Goal: Communication & Community: Answer question/provide support

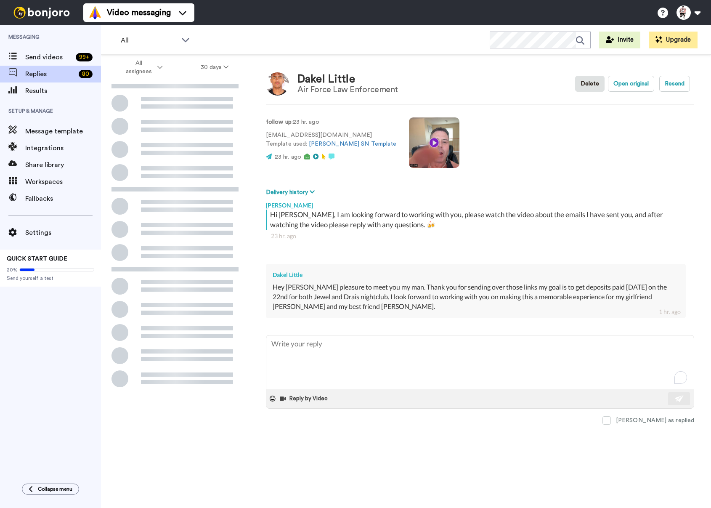
type textarea "x"
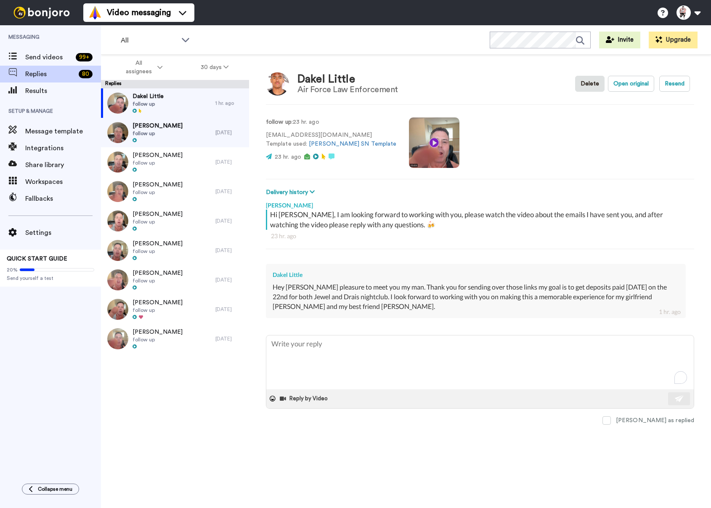
drag, startPoint x: 311, startPoint y: 324, endPoint x: 302, endPoint y: 342, distance: 19.7
click at [311, 324] on div "[PERSON_NAME] Hi [PERSON_NAME], I am looking forward to working with you, pleas…" at bounding box center [480, 262] width 428 height 130
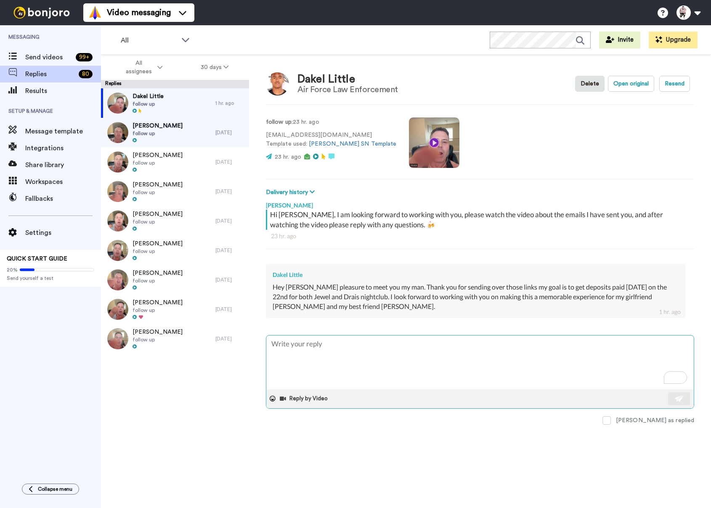
drag, startPoint x: 303, startPoint y: 343, endPoint x: 305, endPoint y: 336, distance: 7.6
click at [303, 343] on textarea "To enrich screen reader interactions, please activate Accessibility in Grammarl…" at bounding box center [479, 362] width 427 height 54
type textarea "D"
type textarea "x"
type textarea "Da"
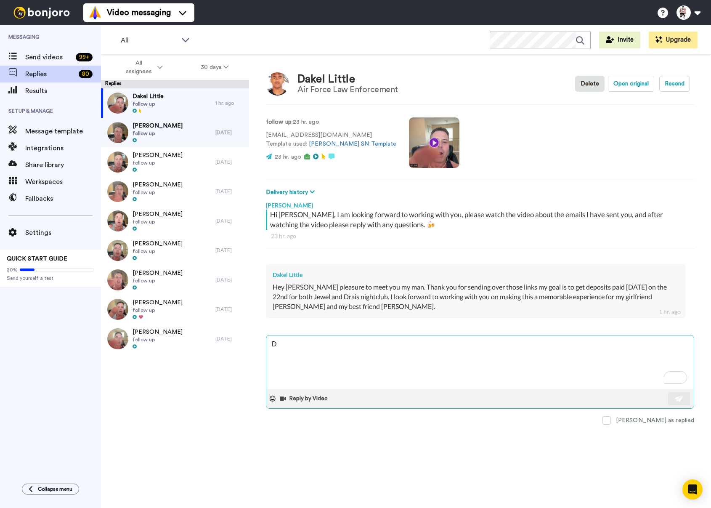
type textarea "x"
type textarea "Dak"
type textarea "x"
type textarea "[PERSON_NAME]"
type textarea "x"
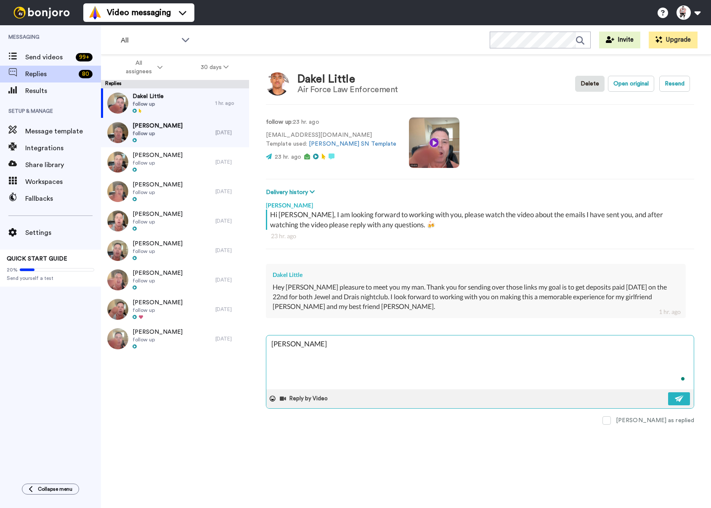
type textarea "Dakel"
type textarea "x"
type textarea "Dakel,"
type textarea "x"
type textarea "Dakel,"
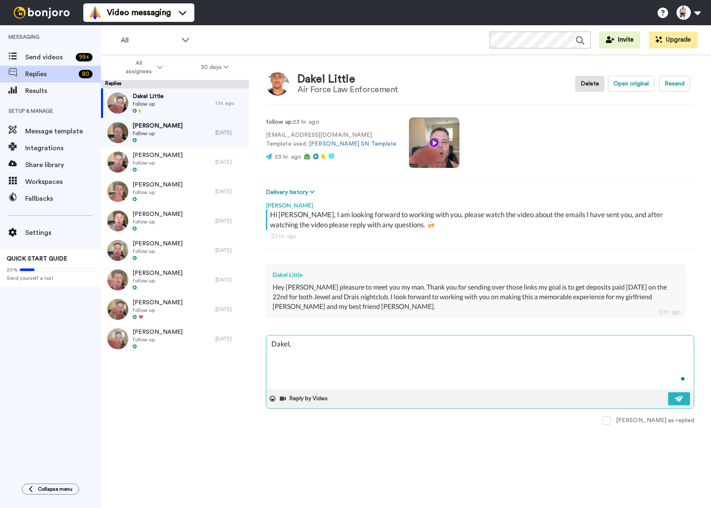
type textarea "x"
type textarea "Dakel,"
type textarea "x"
type textarea "Dakel, T"
type textarea "x"
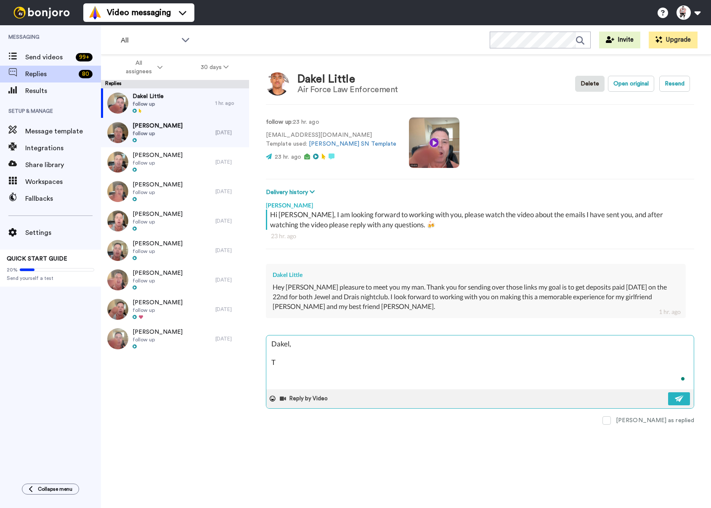
type textarea "[PERSON_NAME]"
type textarea "x"
type textarea "Dakel, Tag"
type textarea "x"
type textarea "Dakel, [GEOGRAPHIC_DATA]"
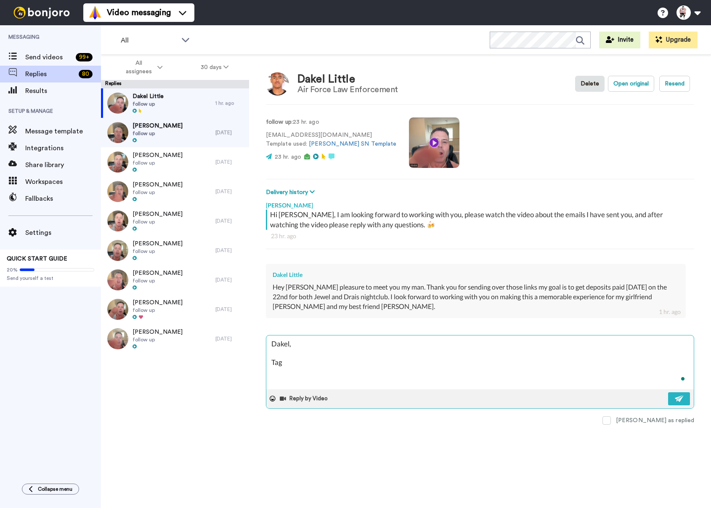
type textarea "x"
type textarea "Dakel, Taghn"
type textarea "x"
type textarea "Dakel, [GEOGRAPHIC_DATA]"
type textarea "x"
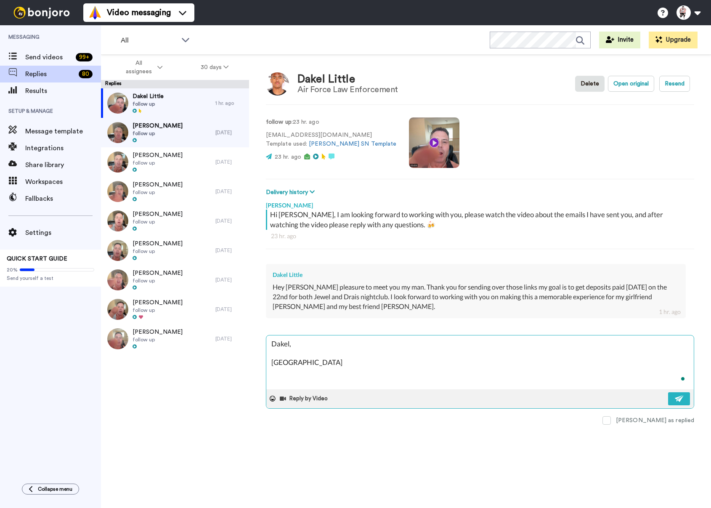
type textarea "Dakel, Taghn"
type textarea "x"
type textarea "Dakel, [GEOGRAPHIC_DATA]"
type textarea "x"
type textarea "Dakel, Tag"
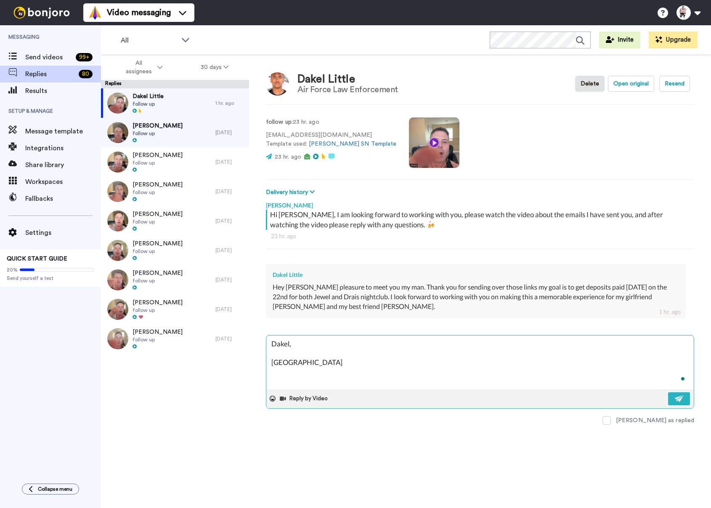
type textarea "x"
type textarea "[PERSON_NAME]"
type textarea "x"
type textarea "Dakel, T"
type textarea "x"
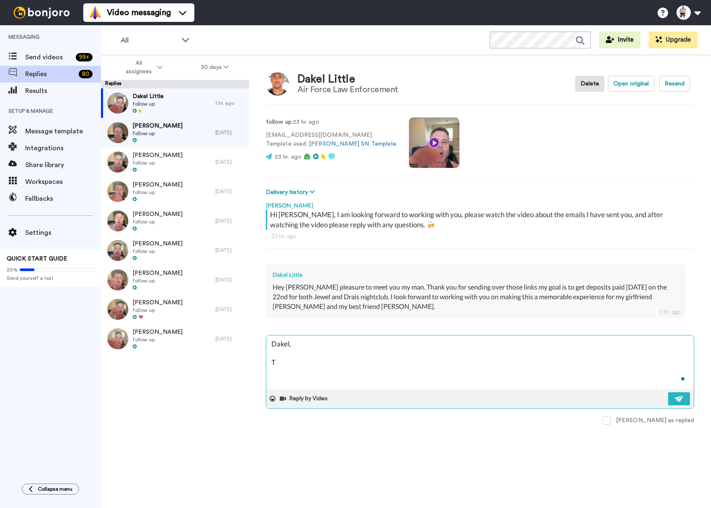
type textarea "Dakel, Th"
type textarea "x"
type textarea "Dakel, Thn"
type textarea "x"
type textarea "Dakel, [GEOGRAPHIC_DATA]"
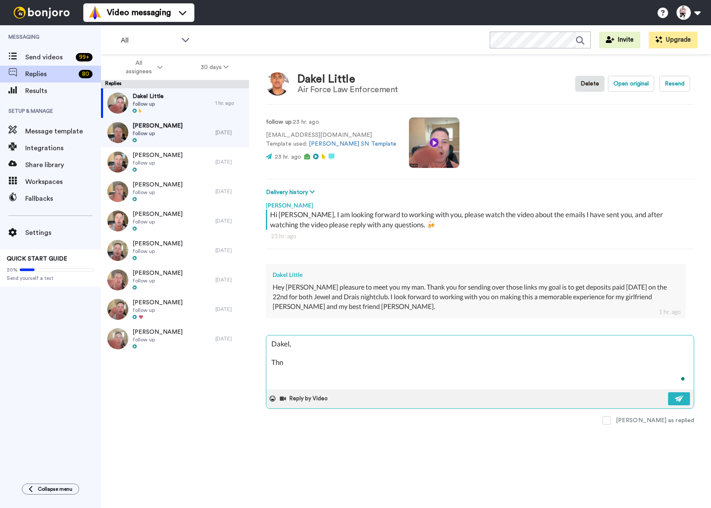
type textarea "x"
type textarea "Dakel, [GEOGRAPHIC_DATA]"
type textarea "x"
type textarea "Dakel, [GEOGRAPHIC_DATA]"
type textarea "x"
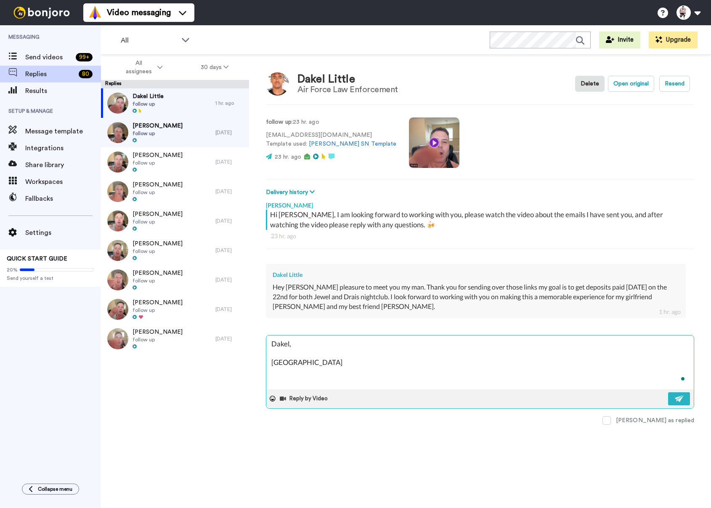
type textarea "Dakel, Thnak y"
type textarea "x"
type textarea "Dakel, Thnak yo"
type textarea "x"
type textarea "Dakel, Thnak y"
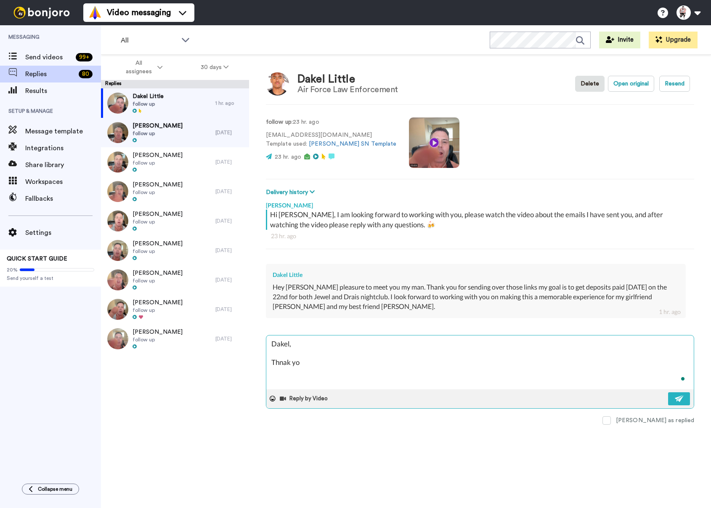
type textarea "x"
type textarea "Dakel, [GEOGRAPHIC_DATA]"
type textarea "x"
type textarea "Dakel, [GEOGRAPHIC_DATA]"
type textarea "x"
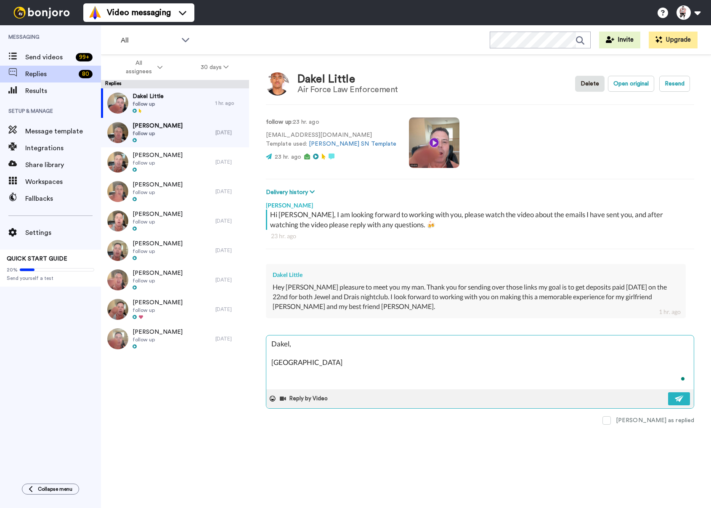
type textarea "Dakel, [GEOGRAPHIC_DATA]"
type textarea "x"
type textarea "Dakel, Thn"
type textarea "x"
type textarea "Dakel, Th"
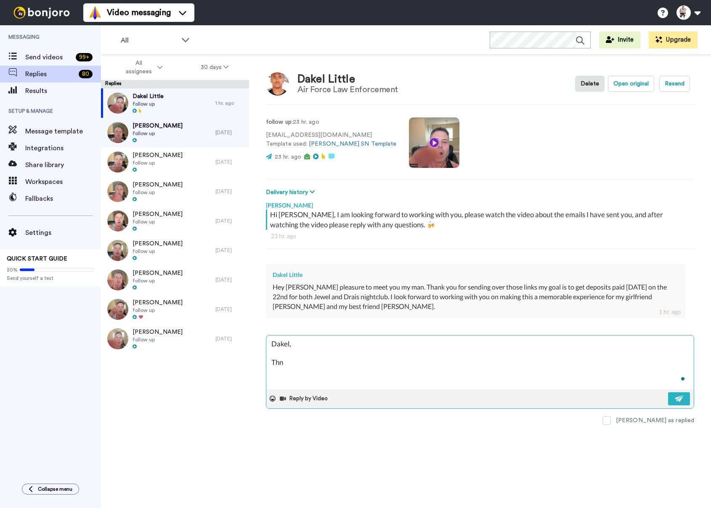
type textarea "x"
type textarea "Dakel, Tha"
type textarea "x"
type textarea "Dakel, Than"
type textarea "x"
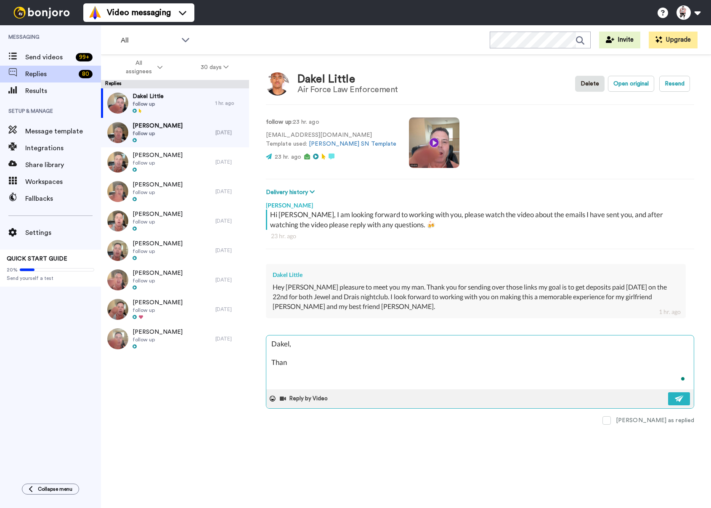
type textarea "Dakel, Thank"
type textarea "x"
type textarea "Dakel, Thank"
type textarea "x"
type textarea "Dakel, Thank y"
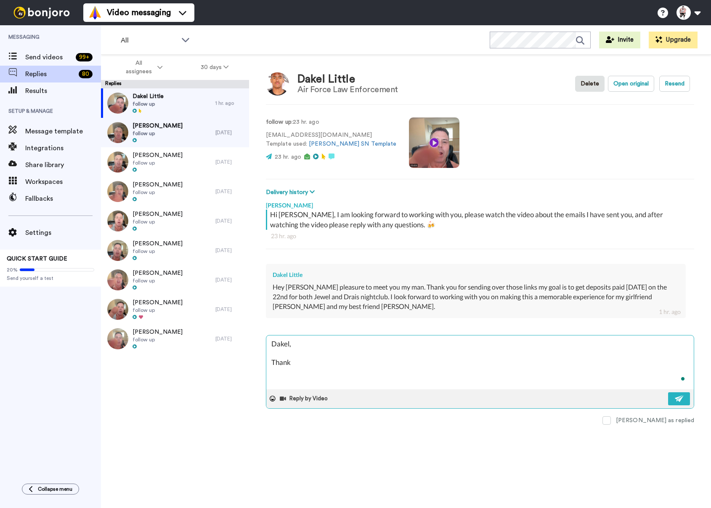
type textarea "x"
type textarea "Dakel, Thank yo"
type textarea "x"
type textarea "Dakel, Thank you"
type textarea "x"
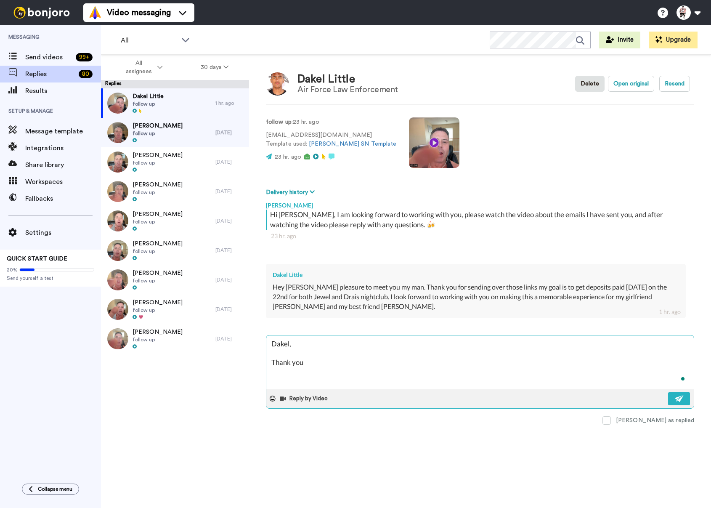
type textarea "Dakel, Thank you,"
type textarea "x"
type textarea "Dakel, Thank you,"
type textarea "x"
type textarea "Dakel, Thank you, i"
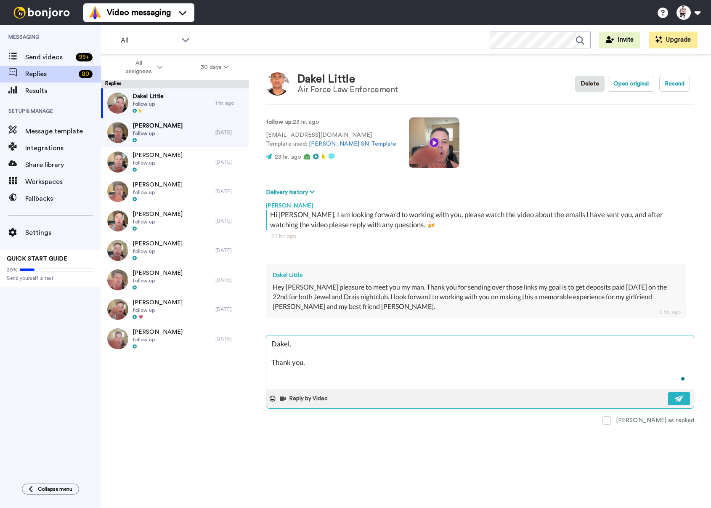
type textarea "x"
type textarea "Dakel, Thank you, if"
type textarea "x"
type textarea "Dakel, Thank you, if"
type textarea "x"
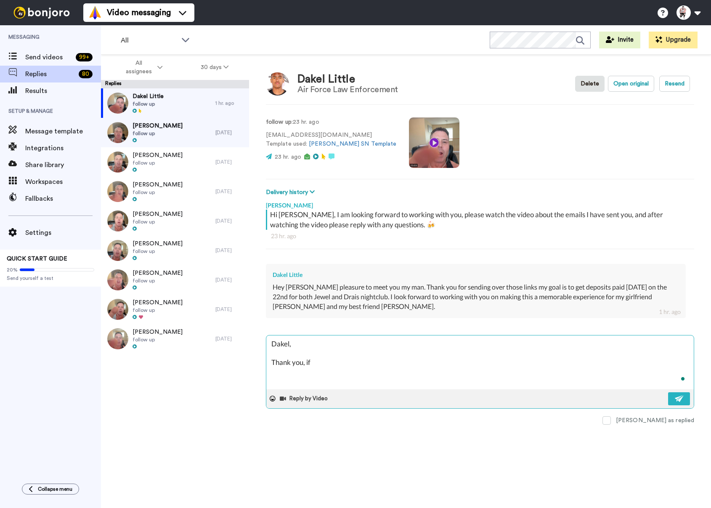
type textarea "Dakel, Thank you, if t"
type textarea "x"
type textarea "Dakel, Thank you, if th"
type textarea "x"
type textarea "Dakel, Thank you, if the"
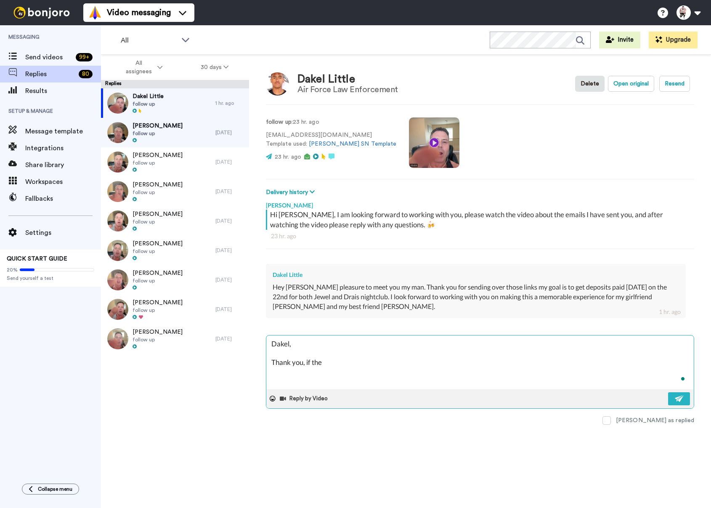
type textarea "x"
type textarea "Dakel, Thank you, if the"
type textarea "x"
type textarea "Dakel, Thank you, if the D"
type textarea "x"
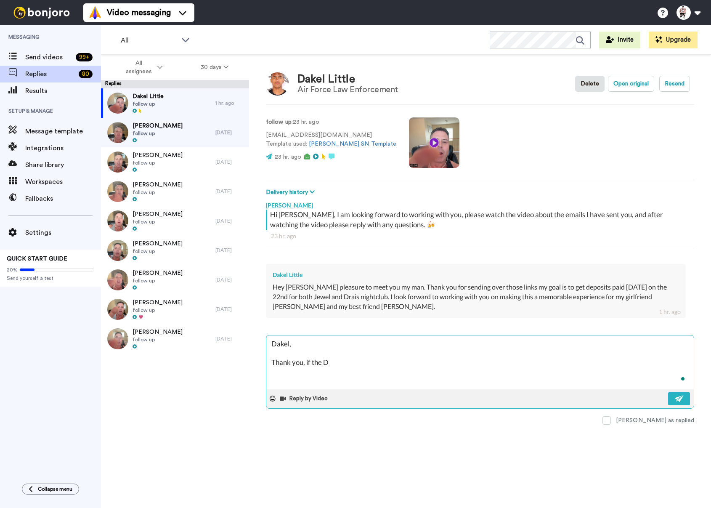
type textarea "Dakel, Thank you, if the Dr"
type textarea "x"
type textarea "Dakel, Thank you, if the Dra"
type textarea "x"
type textarea "Dakel, Thank you, if the Drai"
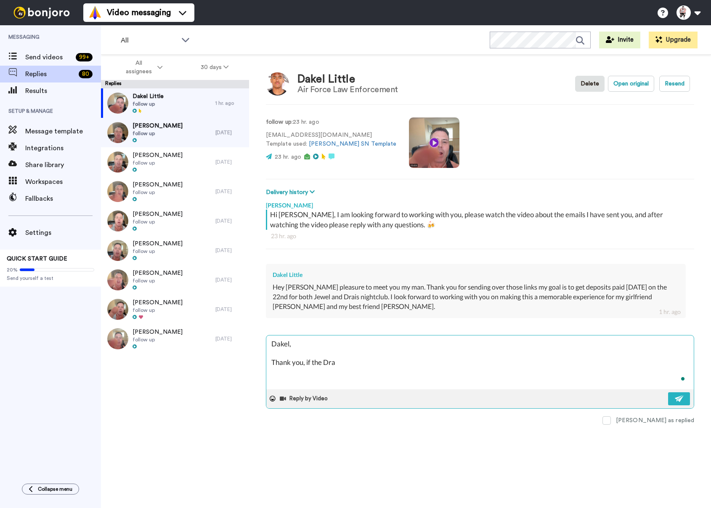
type textarea "x"
type textarea "Dakel, Thank you, if the Drai;"
type textarea "x"
type textarea "Dakel, Thank you, if the Drai;s"
type textarea "x"
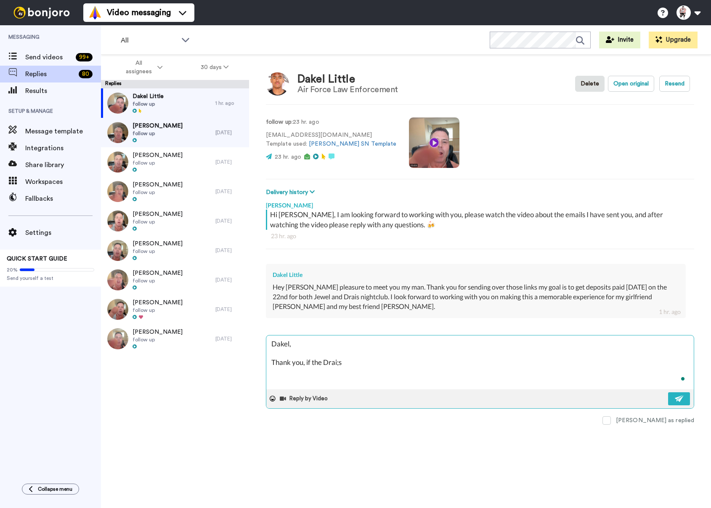
type textarea "Dakel, Thank you, if the Drai;s"
type textarea "x"
type textarea "Dakel, Thank you, if the Drai;s"
type textarea "x"
type textarea "Dakel, Thank you, if the Drai;"
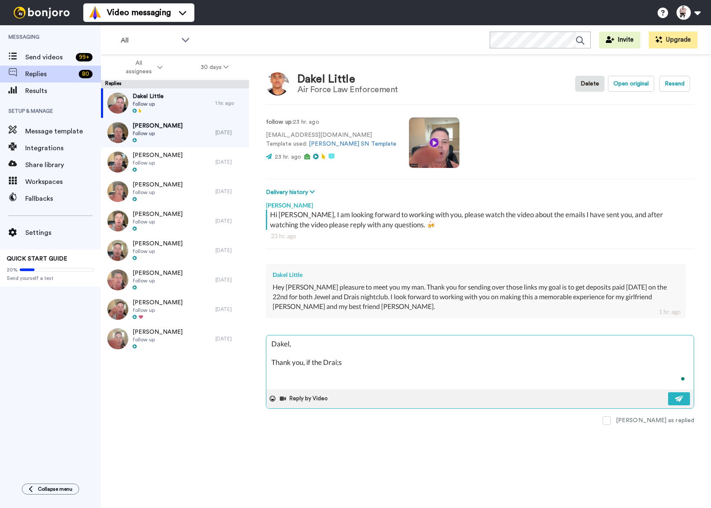
type textarea "x"
type textarea "Dakel, Thank you, if the Drai"
type textarea "x"
type textarea "Dakel, Thank you, if the Drai'"
type textarea "x"
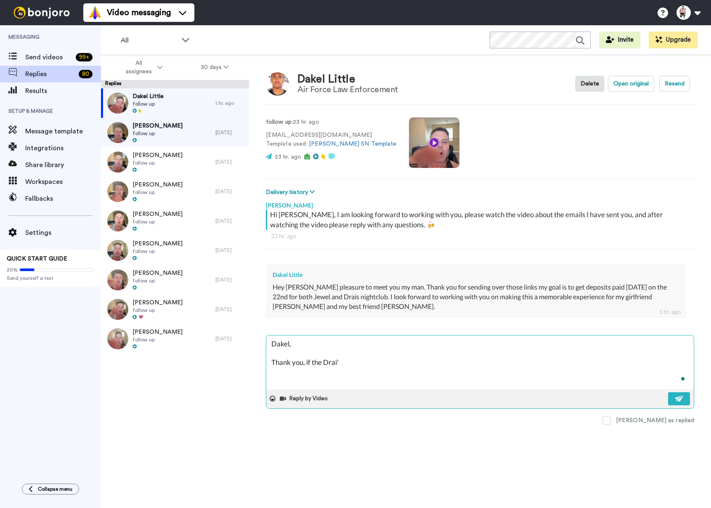
type textarea "Dakel, Thank you, if the Drai's"
type textarea "x"
type textarea "Dakel, Thank you, if the Drai's"
type textarea "x"
type textarea "Dakel, Thank you, if the Drai's L"
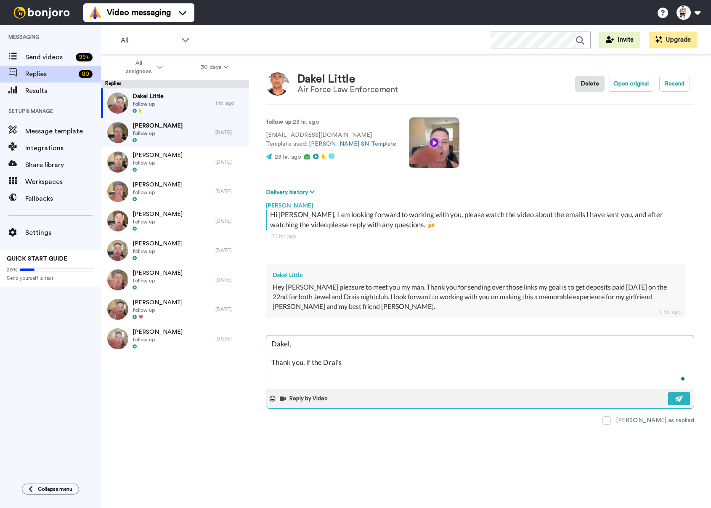
type textarea "x"
type textarea "Dakel, Thank you, if the Drai's [PERSON_NAME]"
type textarea "x"
type textarea "Dakel, Thank you, if the Drai's [PERSON_NAME]"
type textarea "x"
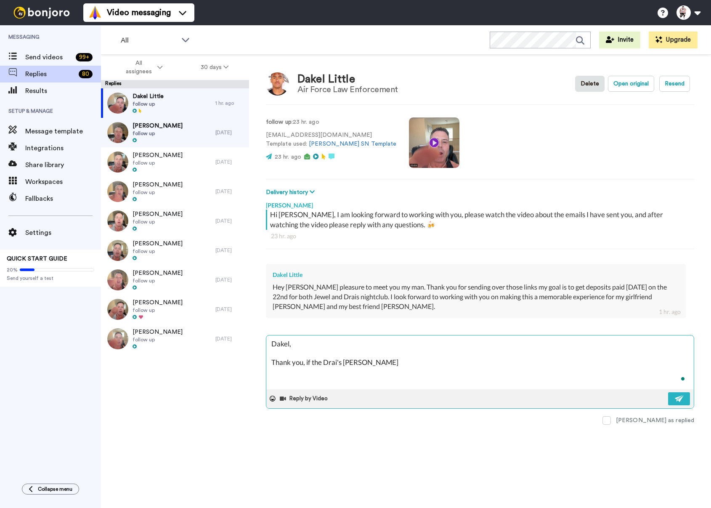
type textarea "Dakel, Thank you, if the Drai's Link"
type textarea "x"
type textarea "Dakel, Thank you, if the Drai's Link"
type textarea "x"
type textarea "Dakel, Thank you, if the Drai's Link E"
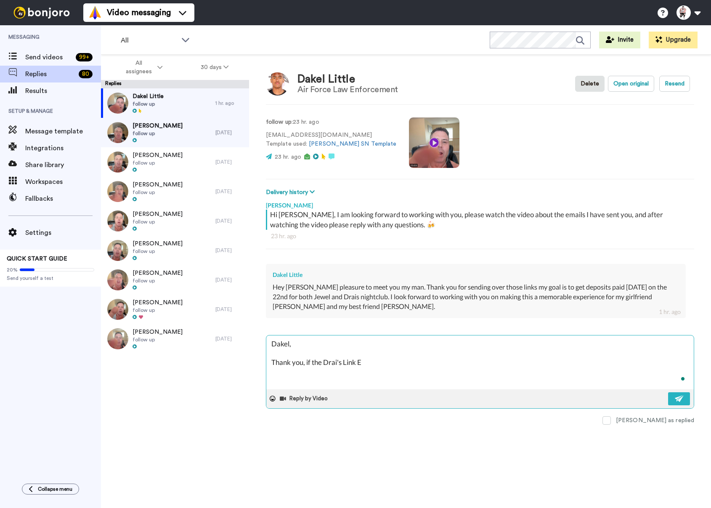
type textarea "x"
type textarea "Dakel, Thank you, if the Drai's Link Ex"
type textarea "x"
type textarea "Dakel, Thank you, if the Drai's Link Exp"
type textarea "x"
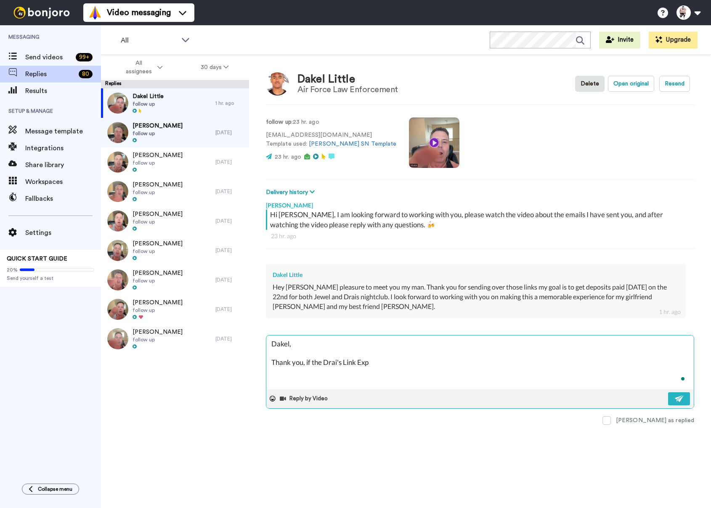
type textarea "Dakel, Thank you, if the Drai's Link Expi"
type textarea "x"
type textarea "Dakel, Thank you, if the Drai's Link Expir"
type textarea "x"
type textarea "Dakel, Thank you, if the Drai's Link Expire"
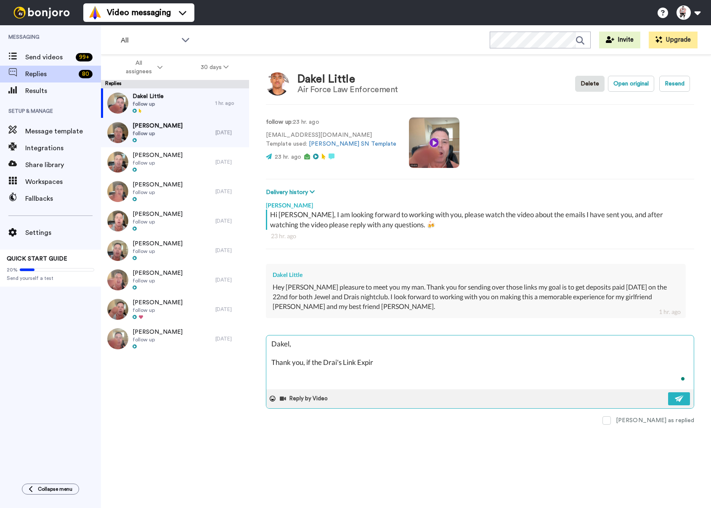
type textarea "x"
type textarea "Dakel, Thank you, if the Drai's Link Expires"
type textarea "x"
type textarea "Dakel, Thank you, if the Drai's Link Expires"
type textarea "x"
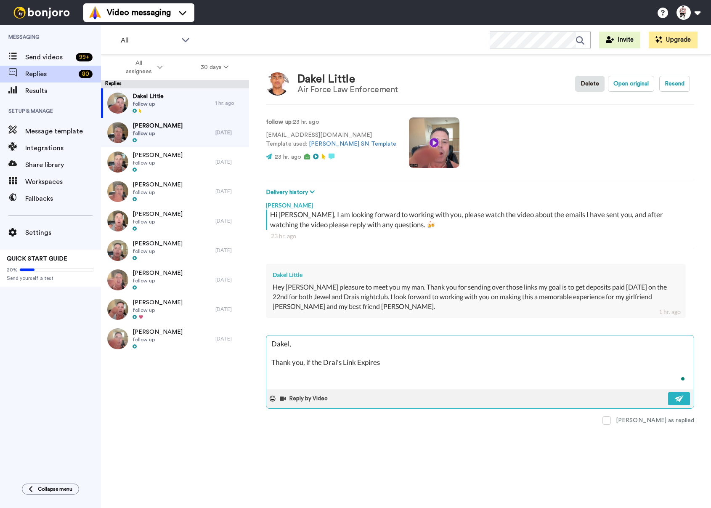
type textarea "Dakel, Thank you, if the Drai's Link Expires"
type textarea "x"
type textarea "Dakel, Thank you, if the Drai's Link Expires,"
type textarea "x"
type textarea "Dakel, Thank you, if the Drai's Link Expires,"
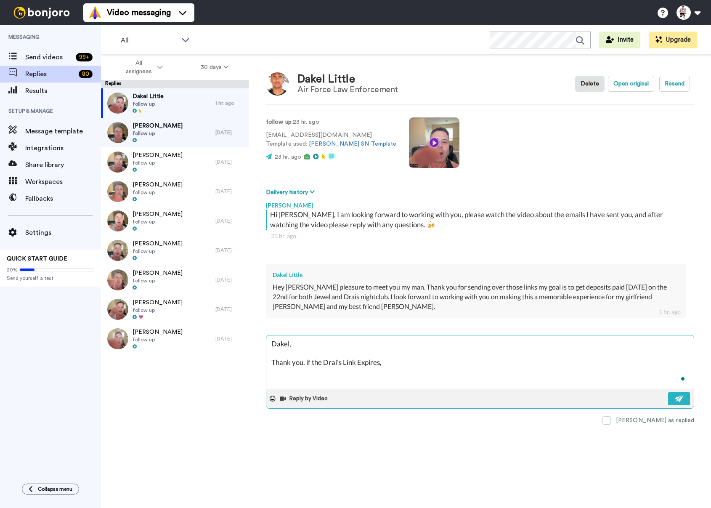
type textarea "x"
type textarea "Dakel, Thank you, if the Drai's Link Expires, l"
type textarea "x"
type textarea "Dakel, Thank you, if the Drai's Link Expires, le"
type textarea "x"
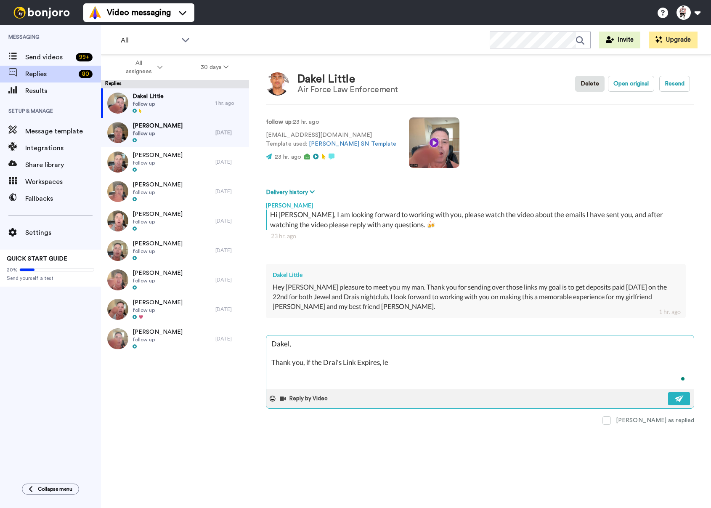
type textarea "Dakel, Thank you, if the Drai's Link Expires, let"
type textarea "x"
type textarea "Dakel, Thank you, if the Drai's Link Expires, let"
type textarea "x"
type textarea "Dakel, Thank you, if the Drai's Link Expires, let m"
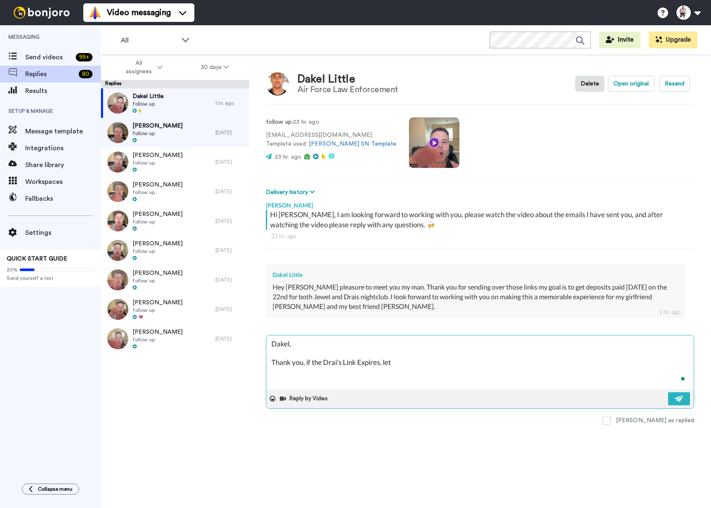
type textarea "x"
type textarea "Dakel, Thank you, if the Drai's Link Expires, let me"
type textarea "x"
type textarea "Dakel, Thank you, if the Drai's Link Expires, let me"
type textarea "x"
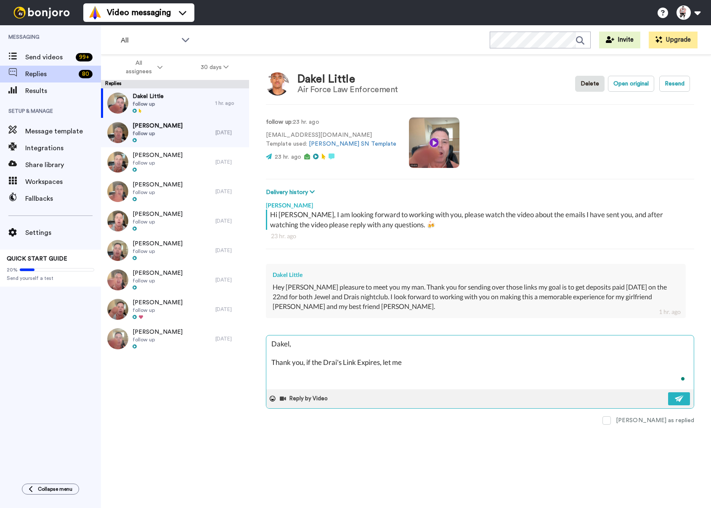
type textarea "Dakel, Thank you, if the Drai's Link Expires, let me k"
type textarea "x"
type textarea "Dakel, Thank you, if the Drai's Link Expires, let me kn"
type textarea "x"
type textarea "Dakel, Thank you, if the Drai's Link Expires, let me knw"
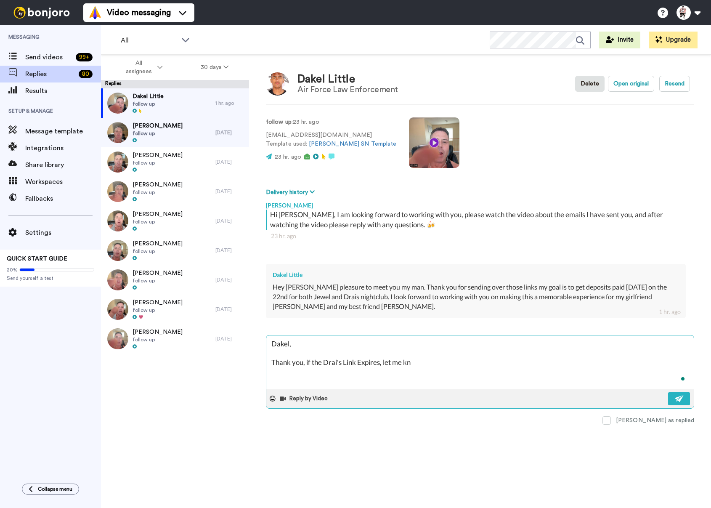
type textarea "x"
type textarea "Dakel, Thank you, if the Drai's Link Expires, let me knwo"
type textarea "x"
type textarea "Dakel, Thank you, if the Drai's Link Expires, let me knwo"
type textarea "x"
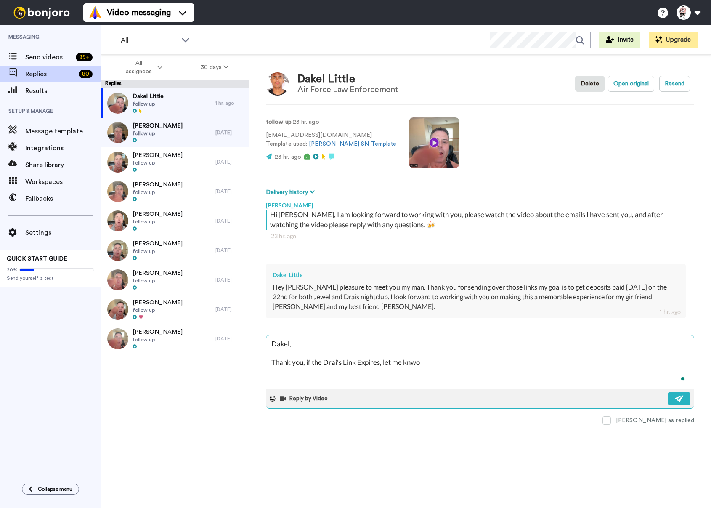
type textarea "Dakel, Thank you, if the Drai's Link Expires, let me knwo w"
type textarea "x"
type textarea "Dakel, Thank you, if the Drai's Link Expires, let me knwo"
type textarea "x"
type textarea "Dakel, Thank you, if the Drai's Link Expires, let me knwo"
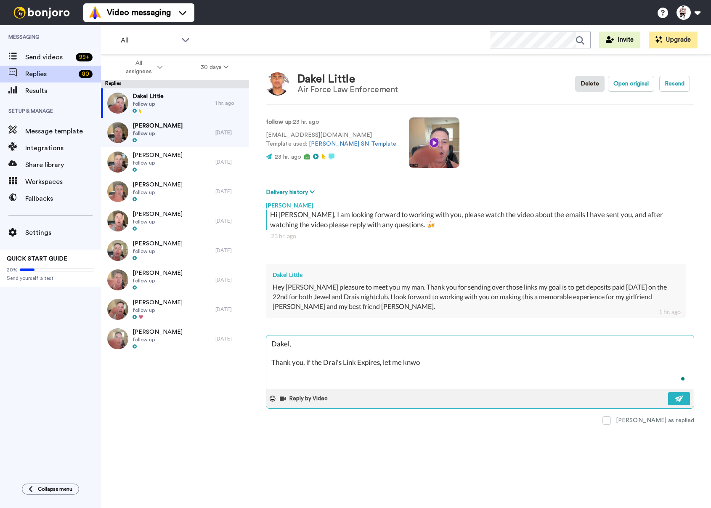
type textarea "x"
type textarea "Dakel, Thank you, if the Drai's Link Expires, let me knw"
type textarea "x"
type textarea "Dakel, Thank you, if the Drai's Link Expires, let me kn"
type textarea "x"
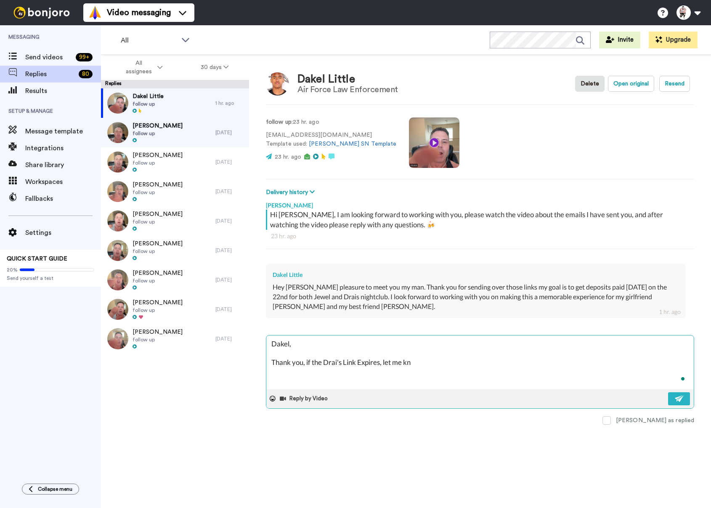
type textarea "Dakel, Thank you, if the Drai's Link Expires, let me kno"
type textarea "x"
type textarea "Dakel, Thank you, if the Drai's Link Expires, let me know"
type textarea "x"
type textarea "Dakel, Thank you, if the Drai's Link Expires, let me know"
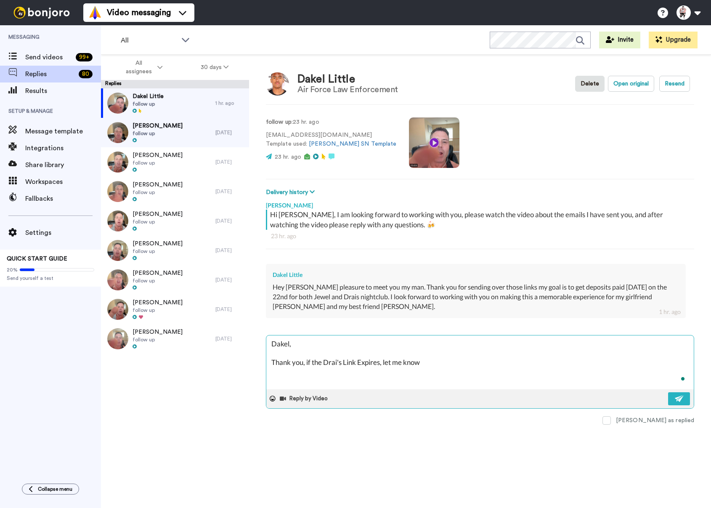
type textarea "x"
type textarea "Dakel, Thank you, if the Drai's Link Expires, let me know w"
type textarea "x"
type textarea "Dakel, Thank you, if the Drai's Link Expires, let me know wi"
type textarea "x"
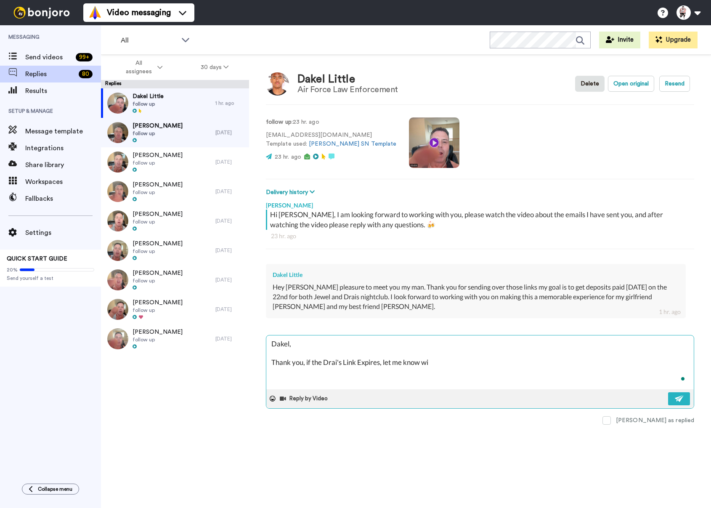
type textarea "Dakel, Thank you, if the Drai's Link Expires, let me know wi"
click at [661, 398] on div "Reply by Video" at bounding box center [479, 398] width 427 height 19
click at [680, 395] on img at bounding box center [679, 398] width 9 height 7
